Goal: Transaction & Acquisition: Download file/media

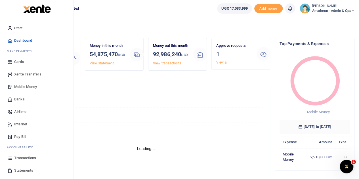
click at [18, 170] on span "Statements" at bounding box center [23, 171] width 19 height 6
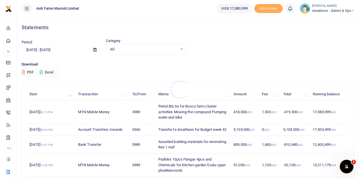
click at [95, 50] on div at bounding box center [179, 89] width 359 height 179
click at [94, 49] on icon at bounding box center [94, 50] width 3 height 4
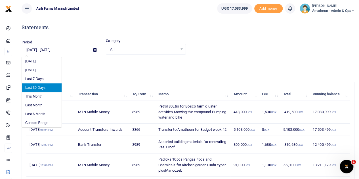
click at [37, 87] on li "Last 30 Days" at bounding box center [42, 87] width 40 height 9
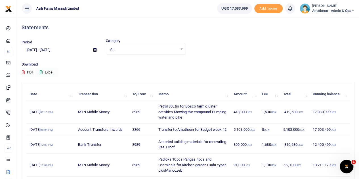
click at [49, 72] on button "Excel" at bounding box center [46, 73] width 23 height 10
